Goal: Find specific page/section: Find specific page/section

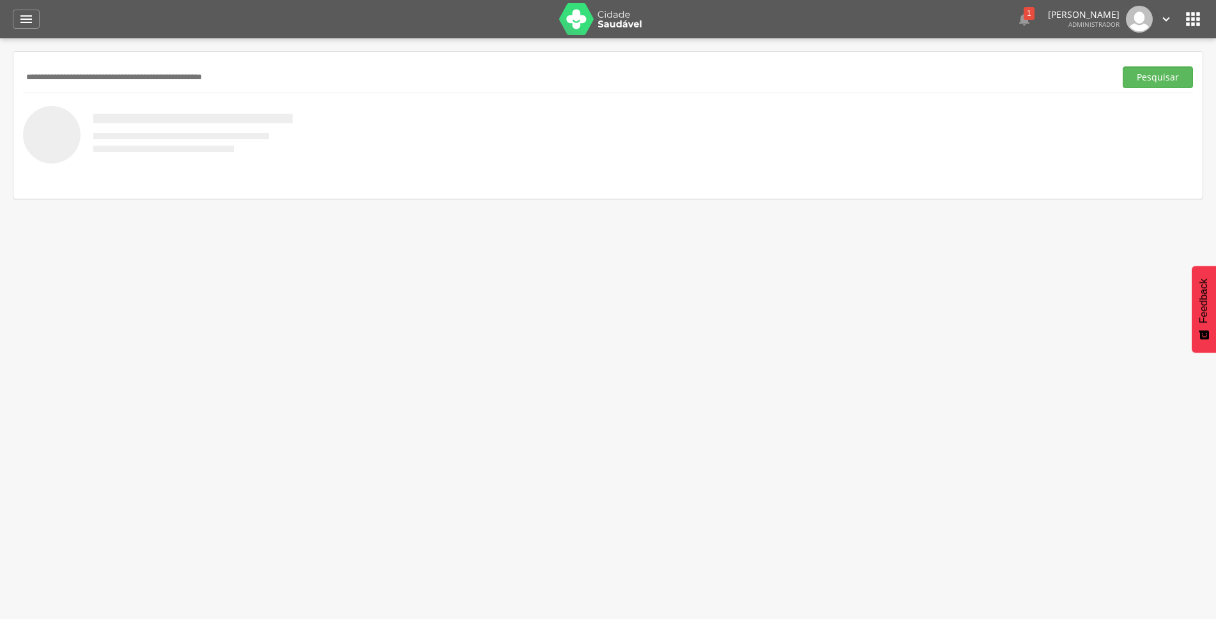
click at [129, 80] on input "text" at bounding box center [566, 77] width 1087 height 22
click at [253, 87] on input "text" at bounding box center [566, 77] width 1087 height 22
type input "*"
click at [1156, 82] on button "Pesquisar" at bounding box center [1158, 77] width 70 height 22
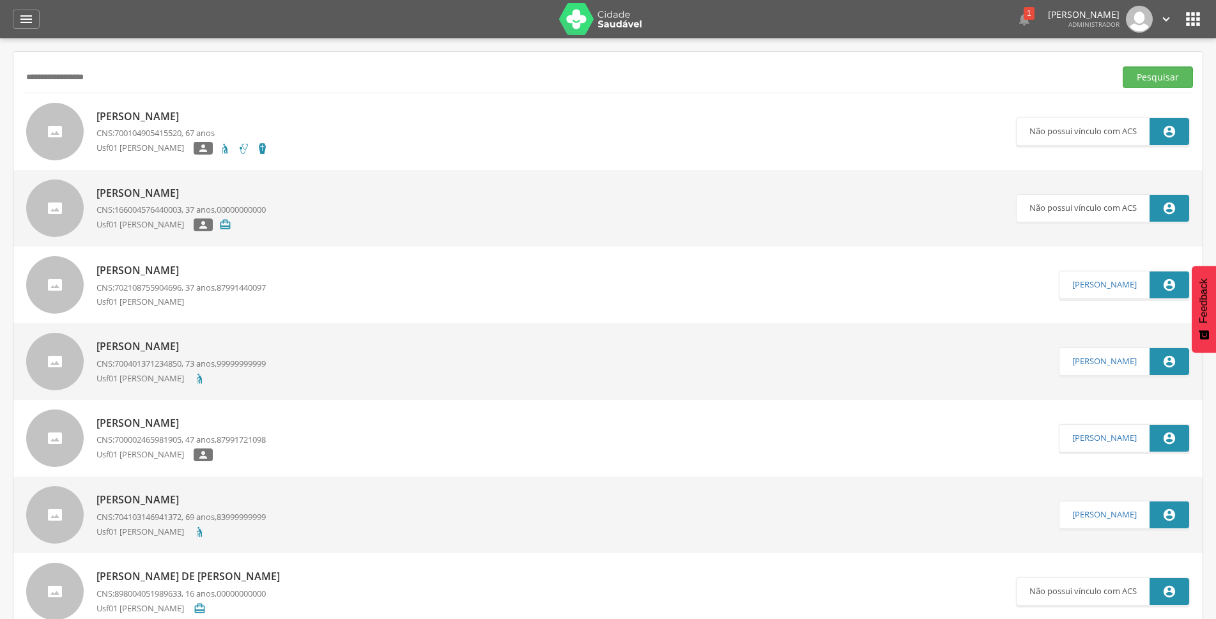
click at [236, 82] on input "**********" at bounding box center [566, 77] width 1087 height 22
drag, startPoint x: 136, startPoint y: 84, endPoint x: 0, endPoint y: 93, distance: 136.4
click at [0, 93] on div " Supervisão  Distritos  Ubs adicionar ubs  Coordenador: - São João do Tigre…" at bounding box center [608, 347] width 1216 height 619
paste input "text"
type input "**********"
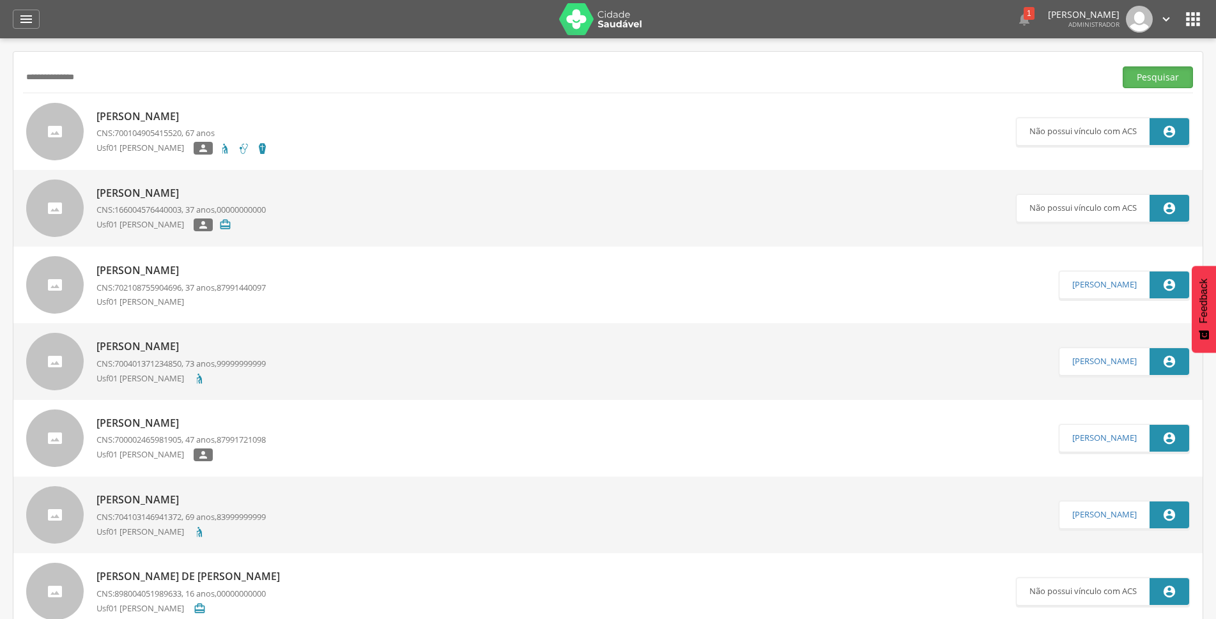
drag, startPoint x: 1138, startPoint y: 79, endPoint x: 1043, endPoint y: 116, distance: 101.6
click at [1137, 79] on button "Pesquisar" at bounding box center [1158, 77] width 70 height 22
